Goal: Task Accomplishment & Management: Manage account settings

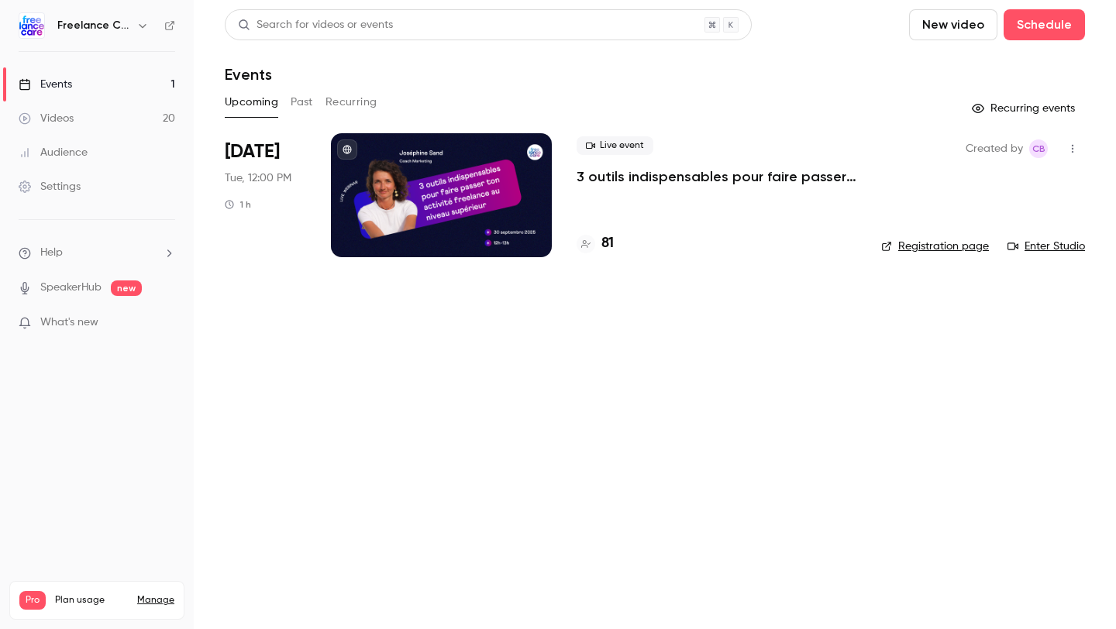
click at [643, 171] on p "3 outils indispensables pour faire passer ton activité freelance au niveau supé…" at bounding box center [717, 176] width 280 height 19
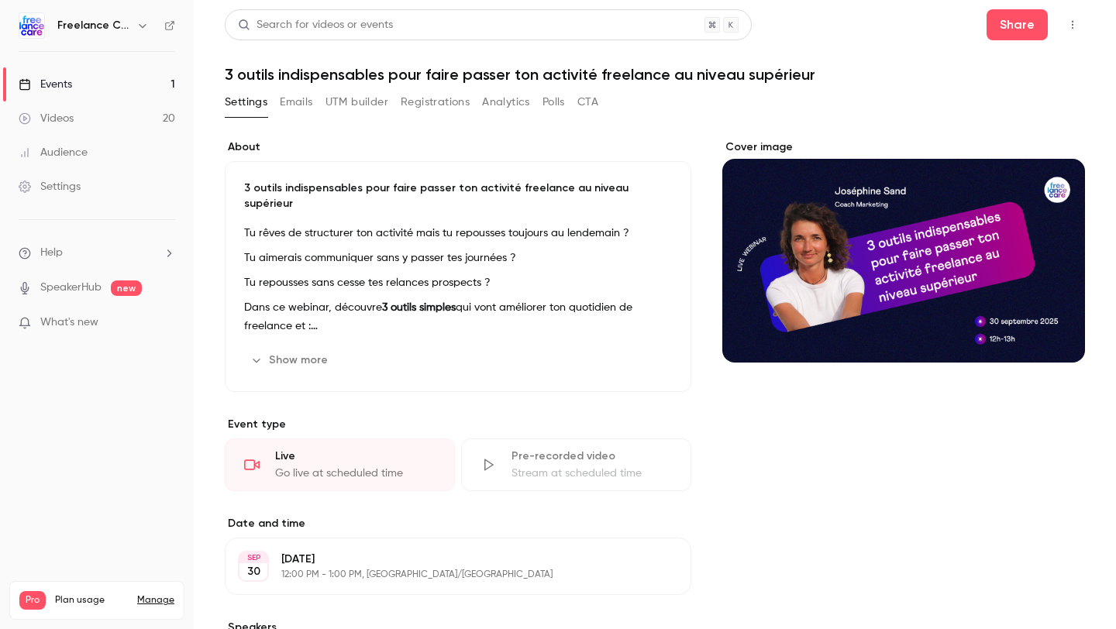
click at [282, 97] on button "Emails" at bounding box center [296, 102] width 33 height 25
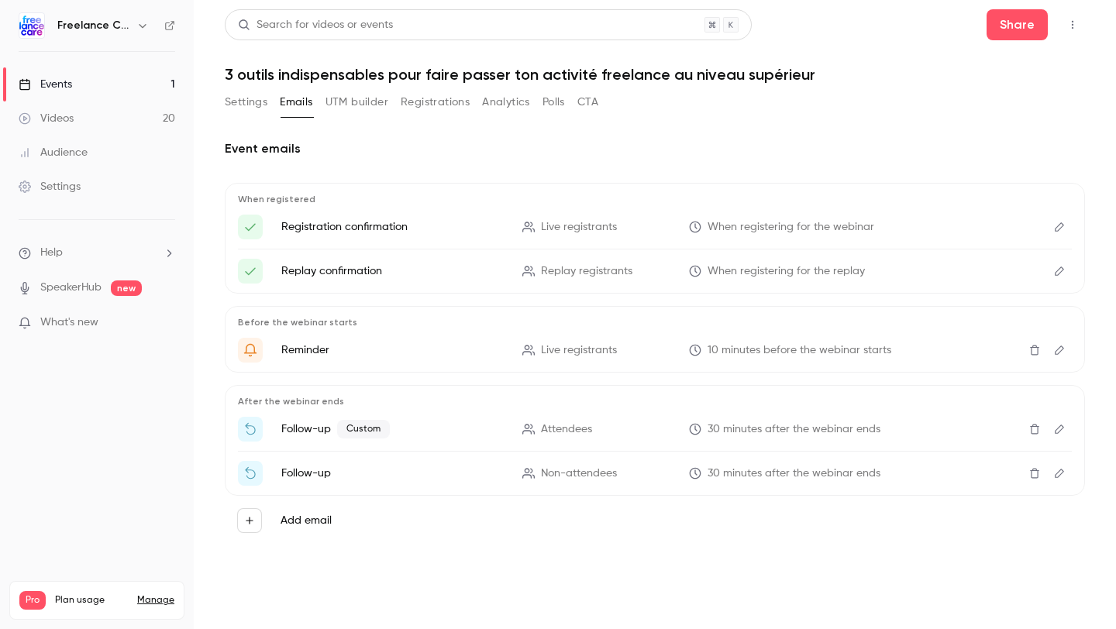
click at [1059, 432] on icon "Edit" at bounding box center [1059, 429] width 12 height 11
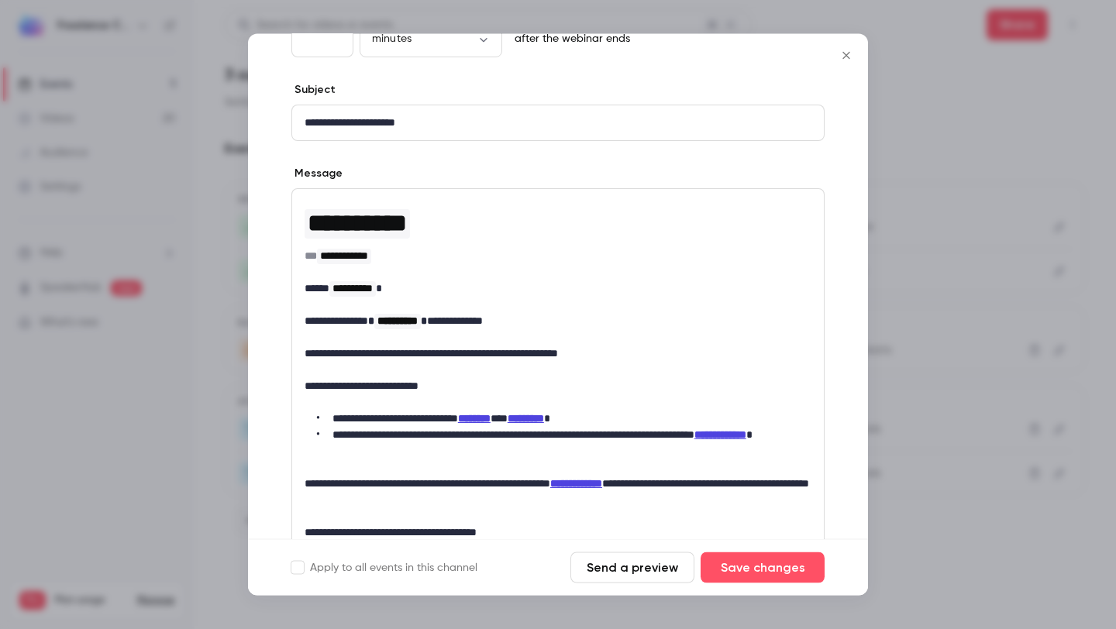
scroll to position [157, 0]
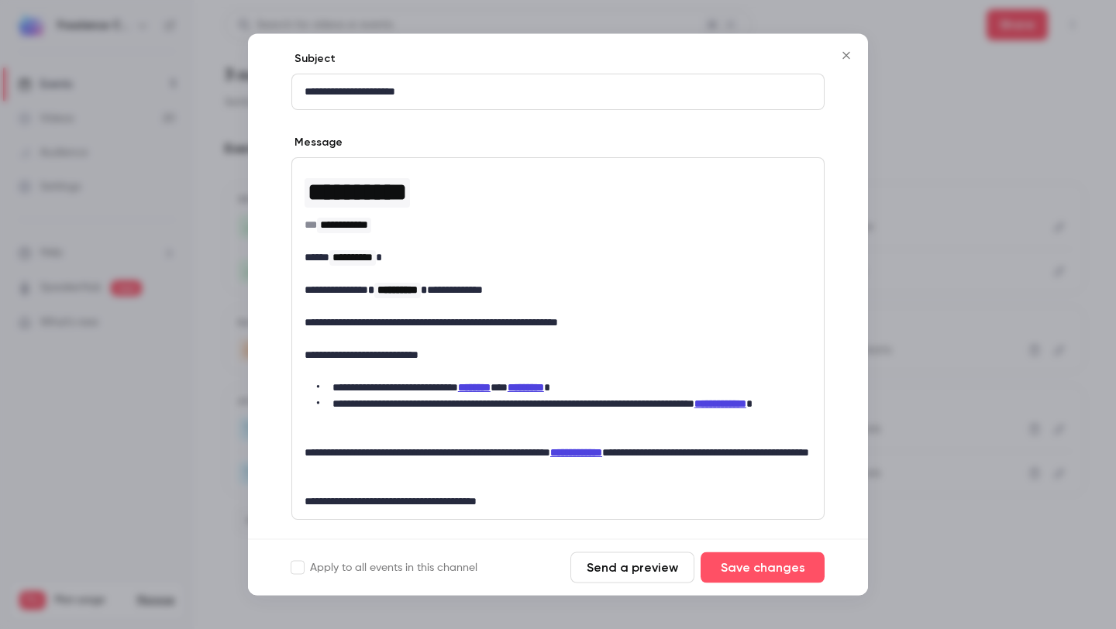
click at [632, 571] on button "Send a preview" at bounding box center [632, 568] width 124 height 31
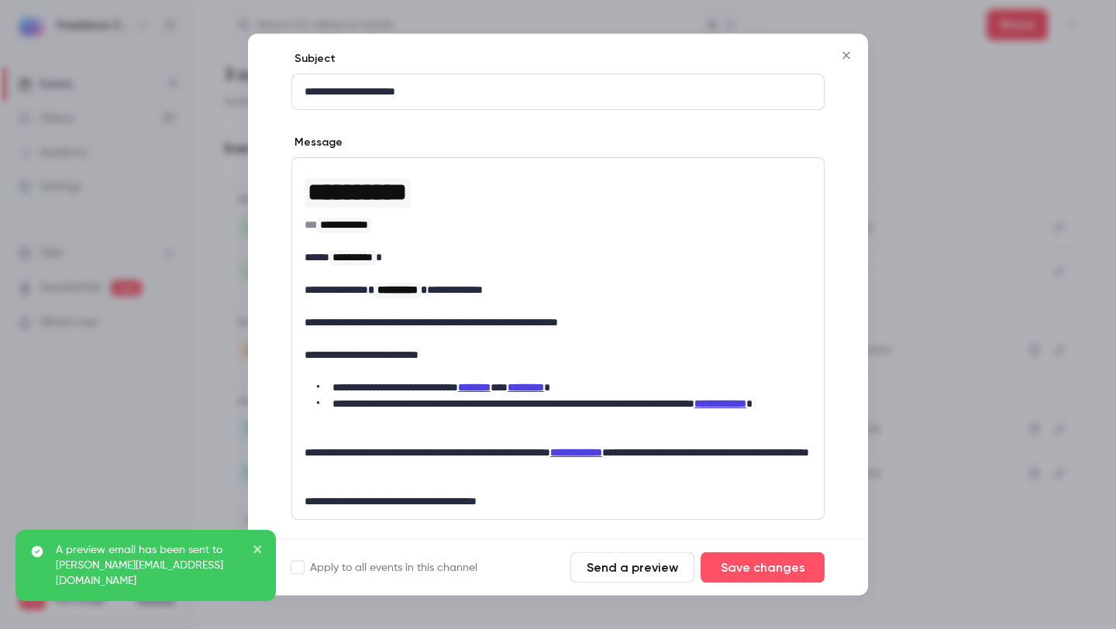
click at [846, 64] on button "Close" at bounding box center [846, 55] width 31 height 31
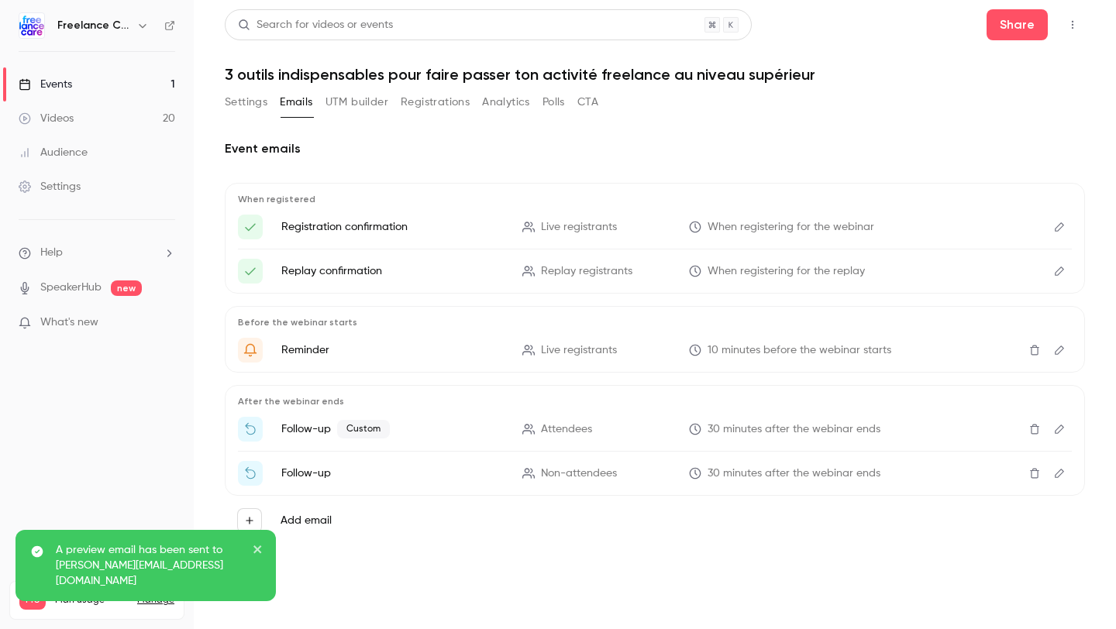
click at [1065, 472] on icon "Edit" at bounding box center [1059, 473] width 12 height 11
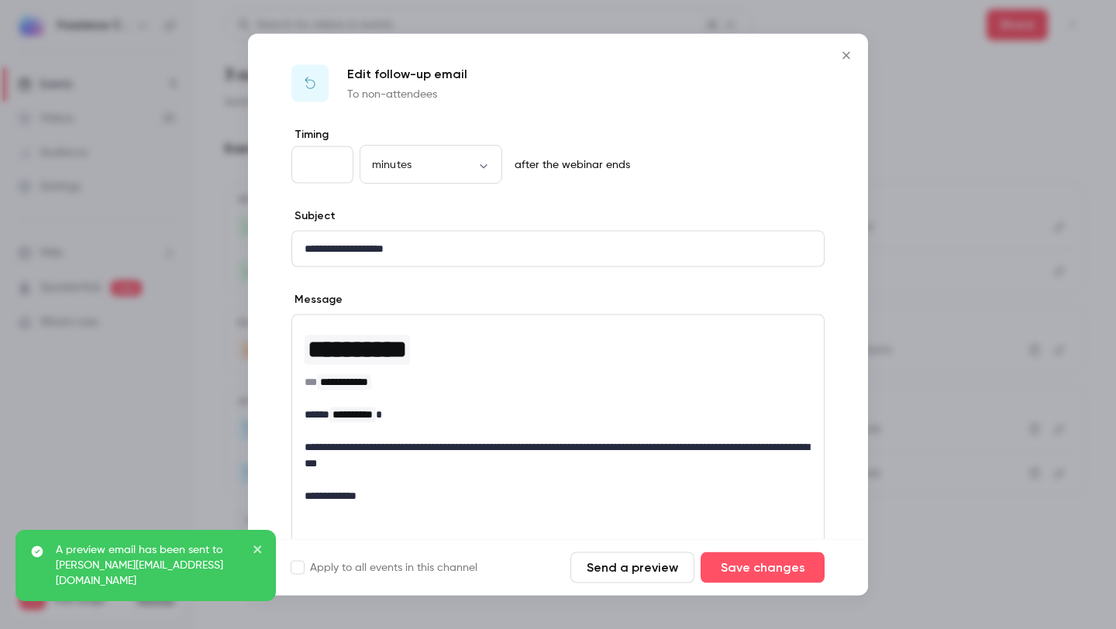
click at [635, 570] on button "Send a preview" at bounding box center [632, 568] width 124 height 31
click at [846, 57] on icon "Close" at bounding box center [846, 56] width 19 height 12
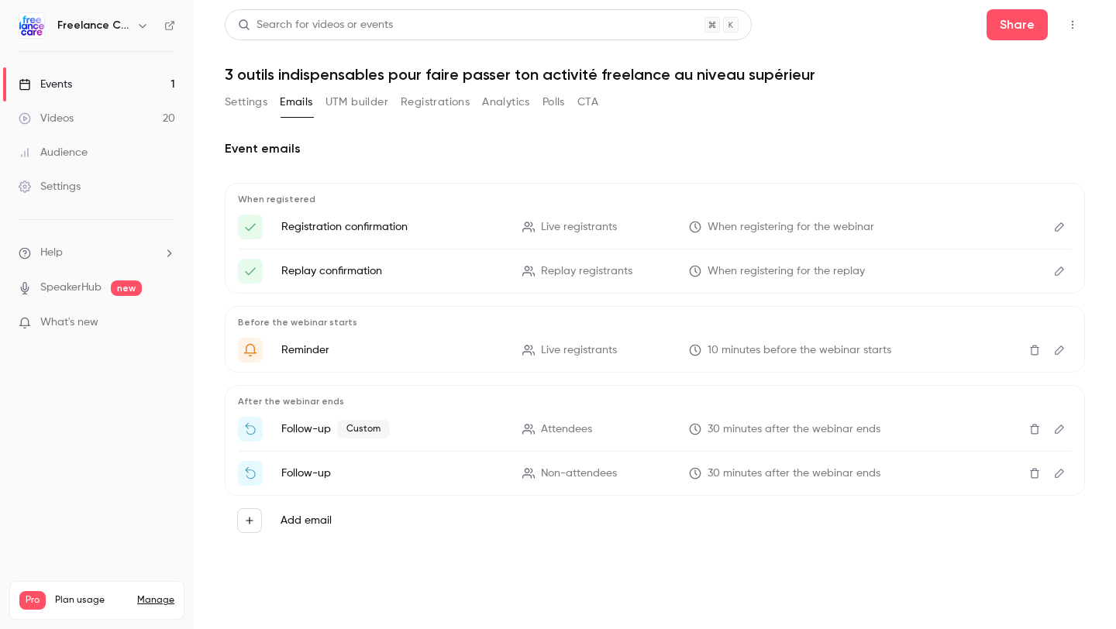
click at [242, 102] on button "Settings" at bounding box center [246, 102] width 43 height 25
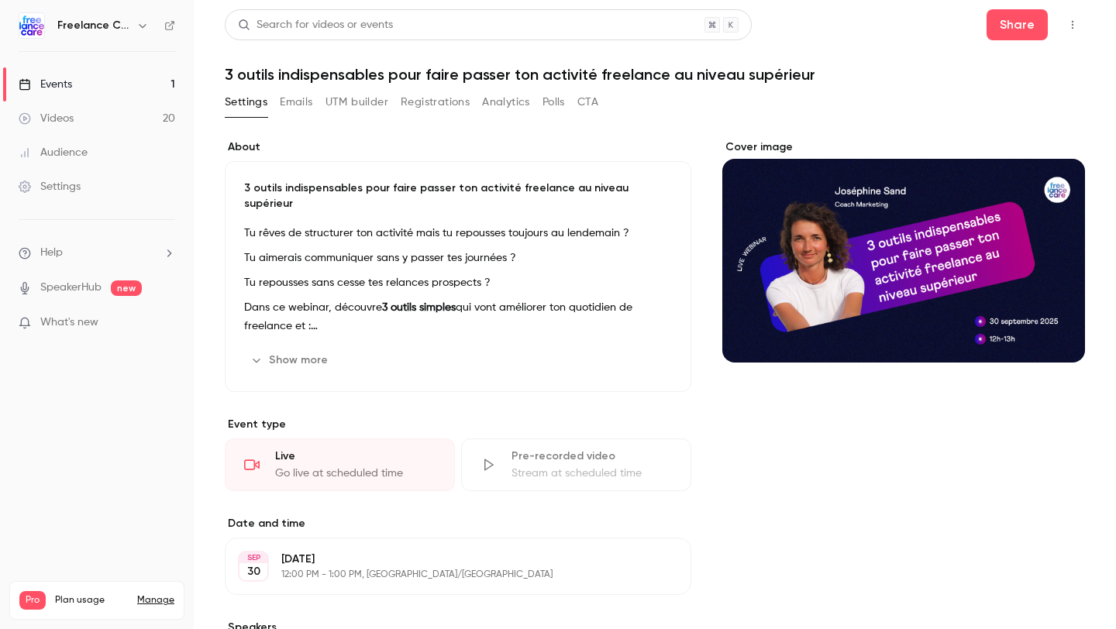
click at [86, 81] on link "Events 1" at bounding box center [97, 84] width 194 height 34
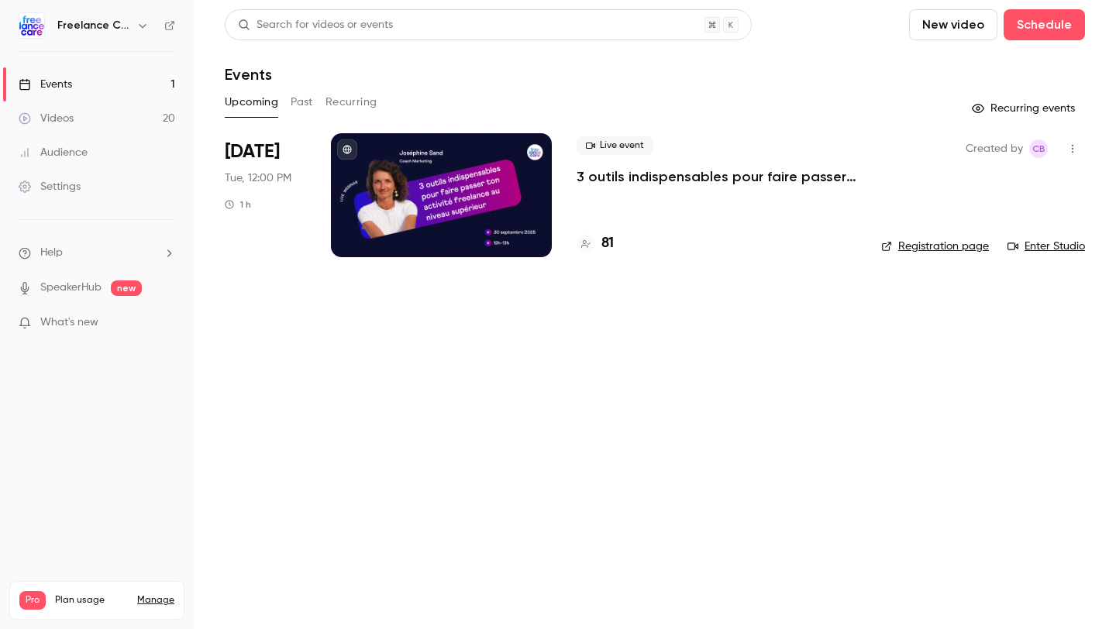
click at [1028, 246] on link "Enter Studio" at bounding box center [1047, 247] width 78 height 16
click at [606, 240] on h4 "81" at bounding box center [607, 243] width 12 height 21
